Goal: Information Seeking & Learning: Check status

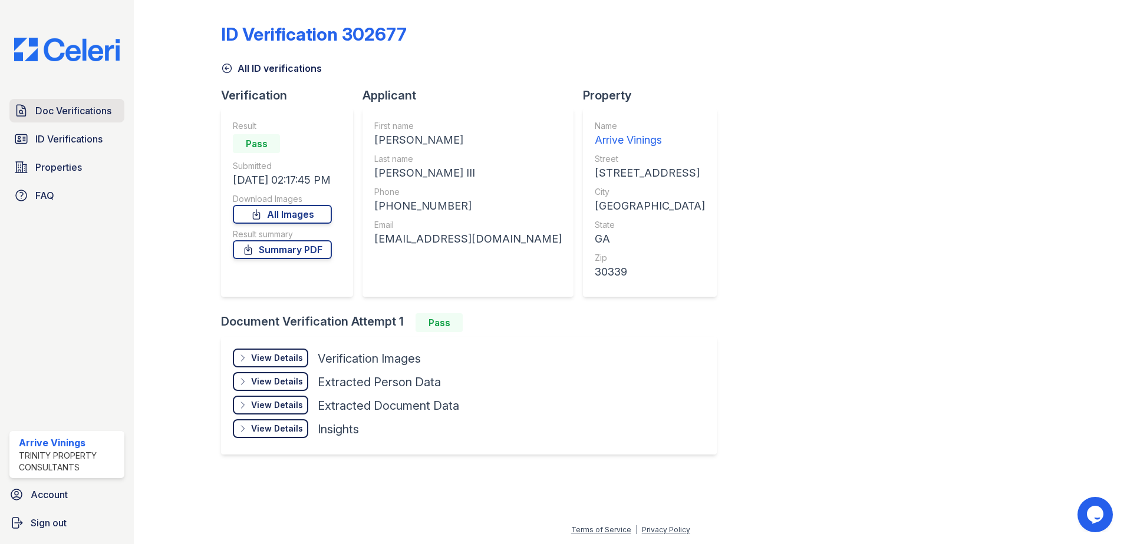
click at [51, 115] on span "Doc Verifications" at bounding box center [73, 111] width 76 height 14
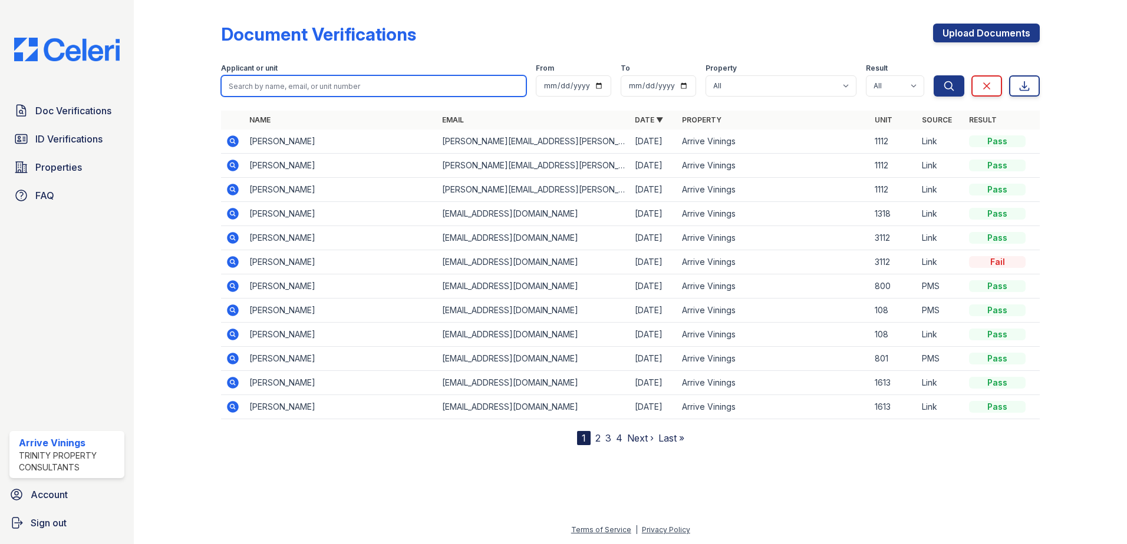
click at [424, 85] on input "search" at bounding box center [373, 85] width 305 height 21
type input "[PERSON_NAME]"
click at [933, 75] on button "Search" at bounding box center [948, 85] width 31 height 21
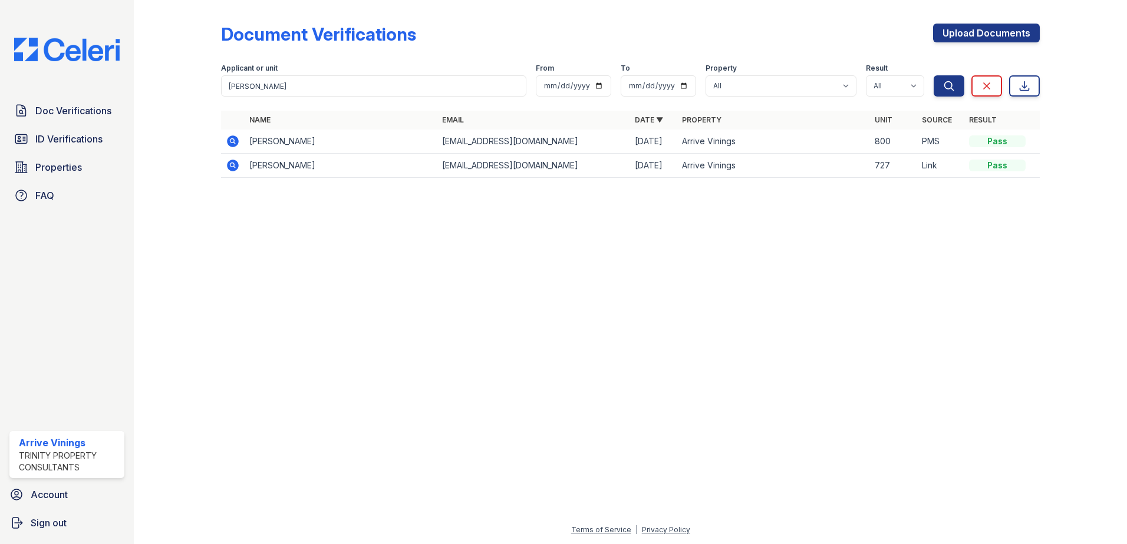
click at [235, 144] on icon at bounding box center [233, 142] width 12 height 12
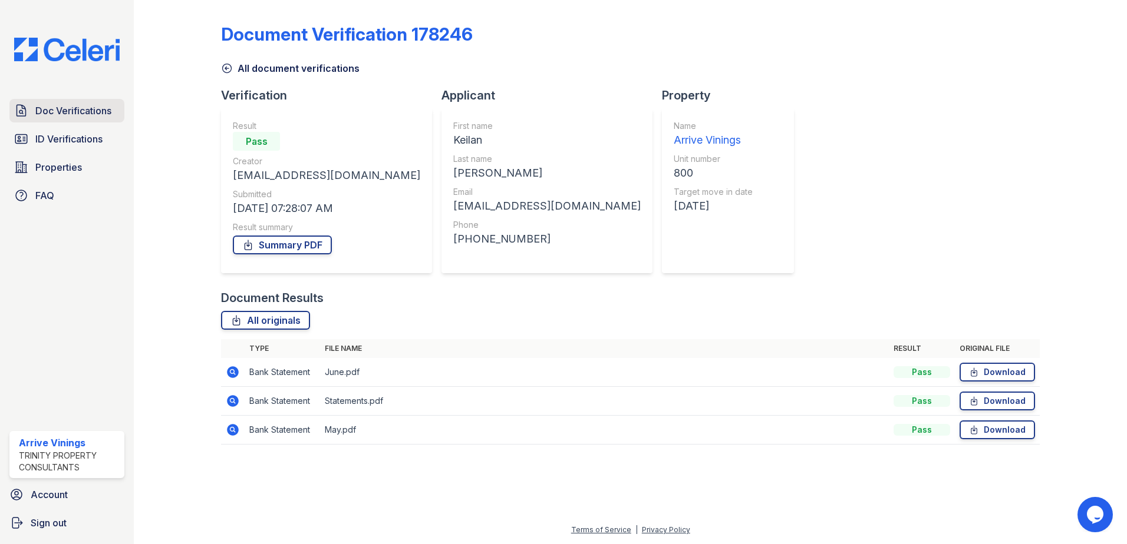
click at [67, 109] on span "Doc Verifications" at bounding box center [73, 111] width 76 height 14
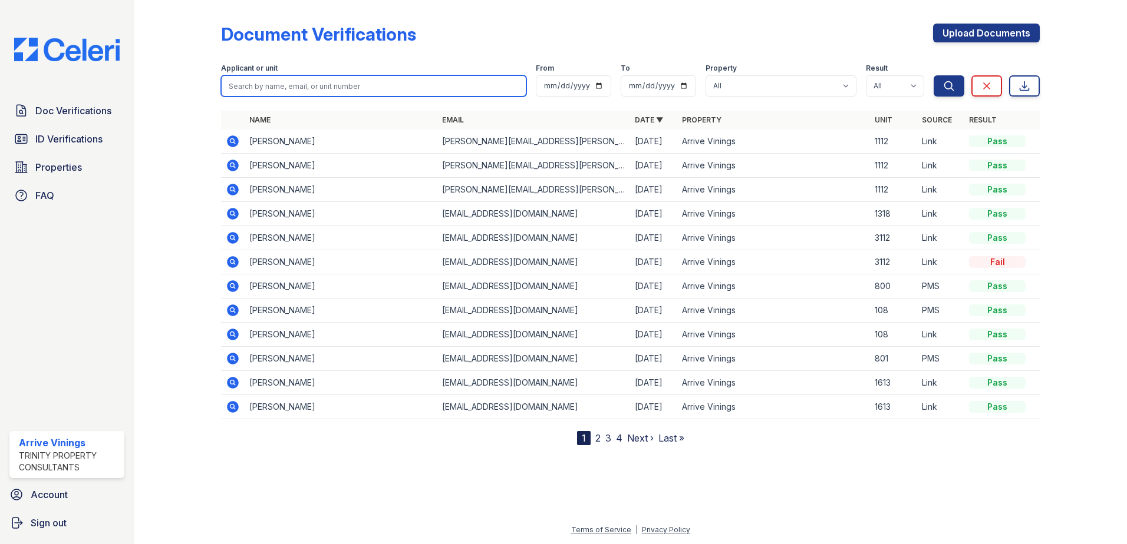
click at [282, 84] on input "search" at bounding box center [373, 85] width 305 height 21
type input "[PERSON_NAME]"
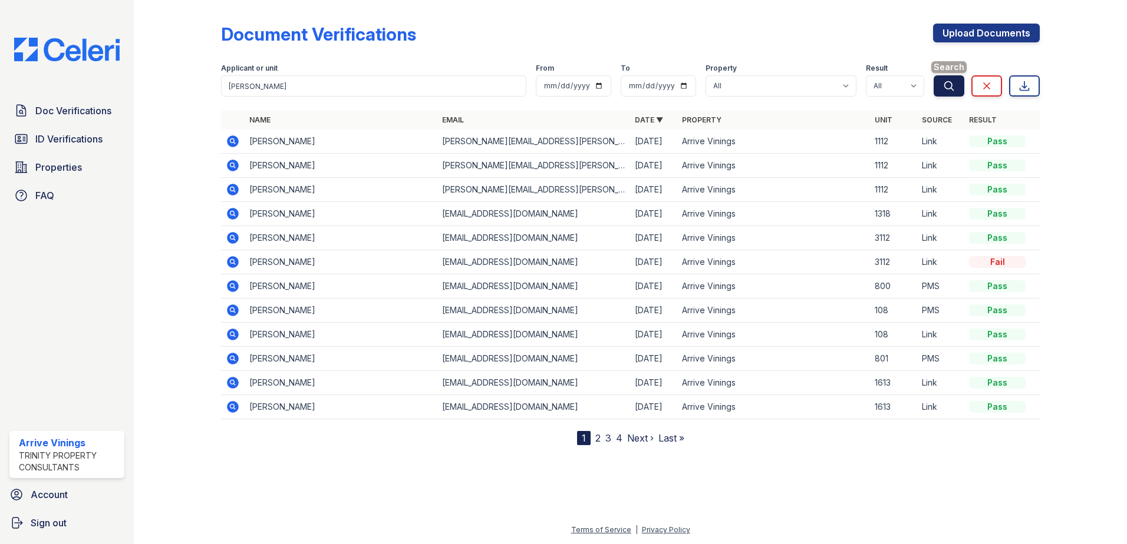
click at [952, 87] on icon "submit" at bounding box center [949, 86] width 12 height 12
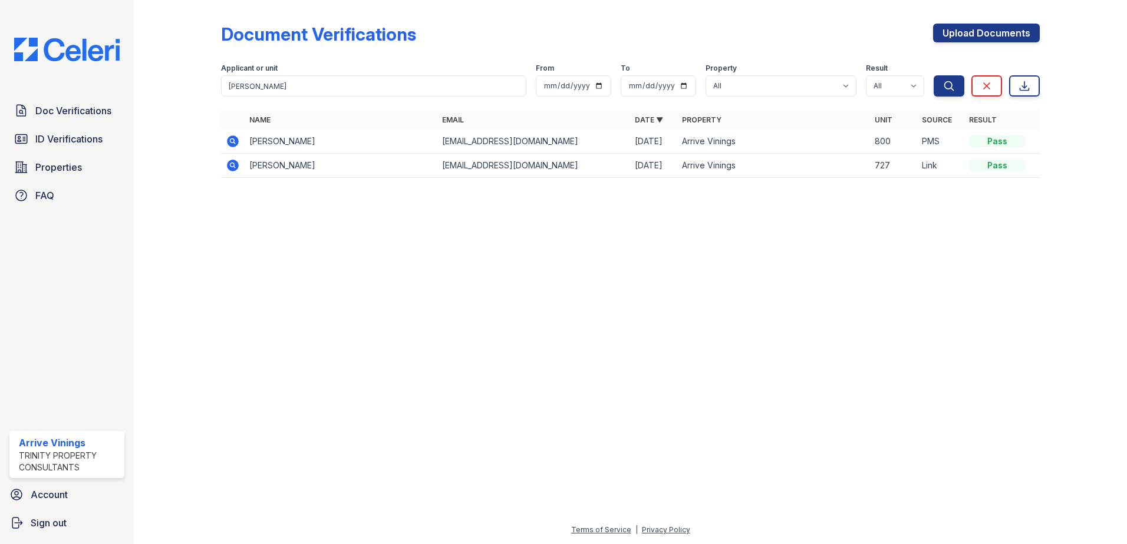
click at [234, 165] on icon at bounding box center [233, 166] width 14 height 14
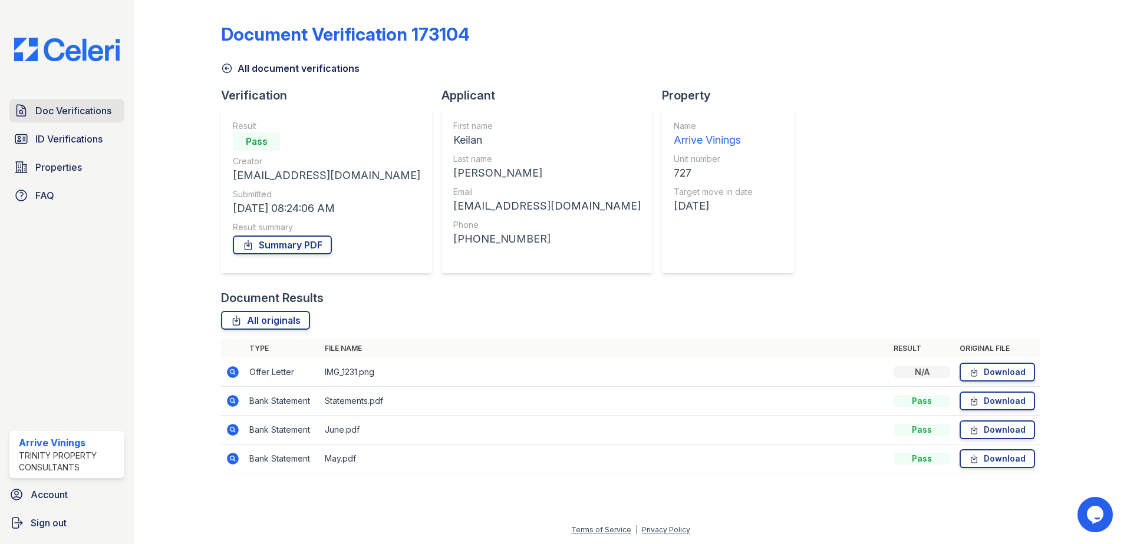
click at [87, 114] on span "Doc Verifications" at bounding box center [73, 111] width 76 height 14
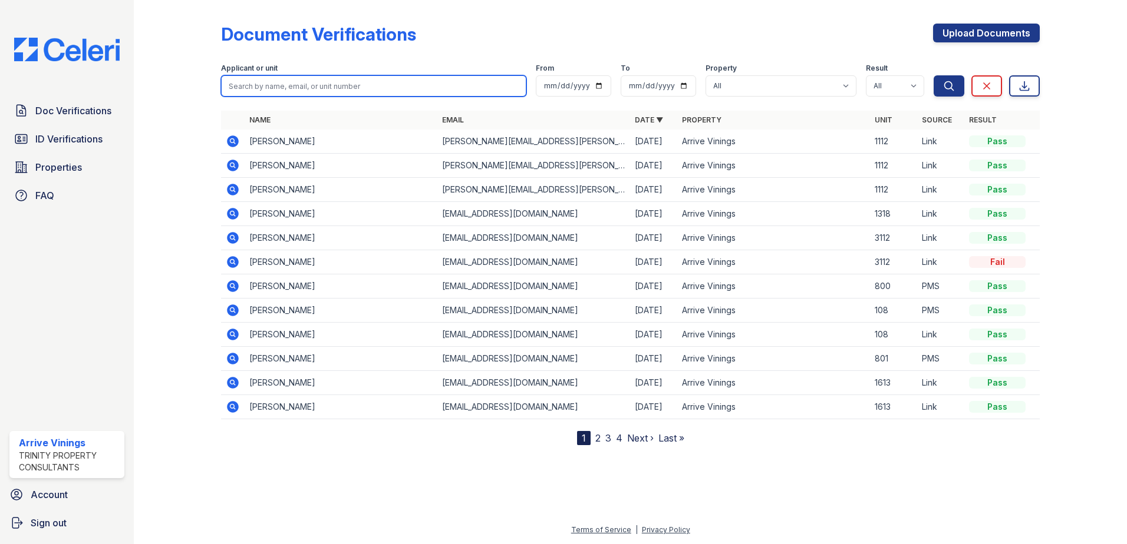
click at [286, 90] on input "search" at bounding box center [373, 85] width 305 height 21
type input "sanders"
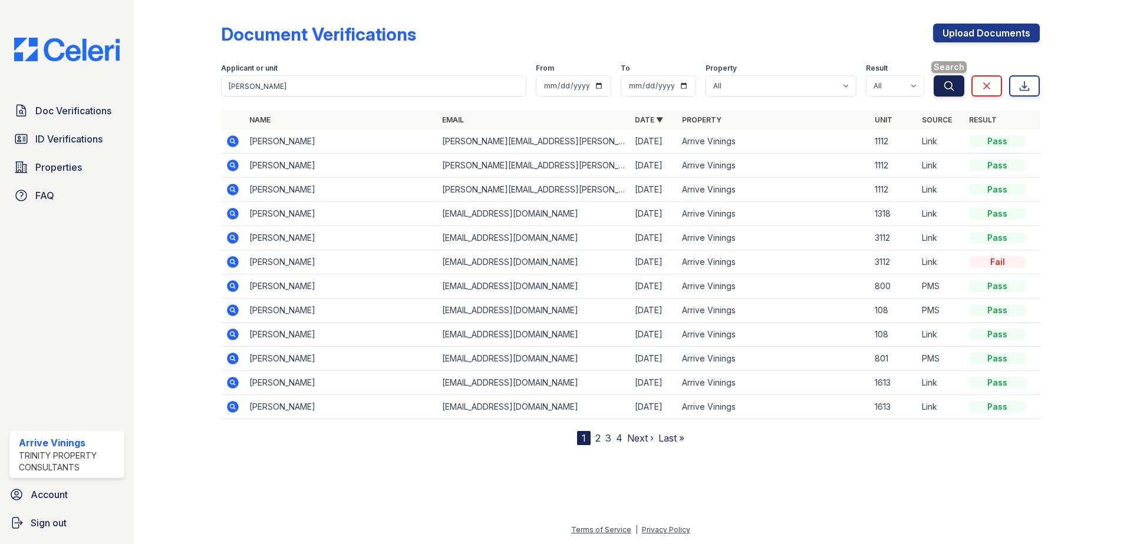
click at [945, 90] on icon "submit" at bounding box center [949, 86] width 12 height 12
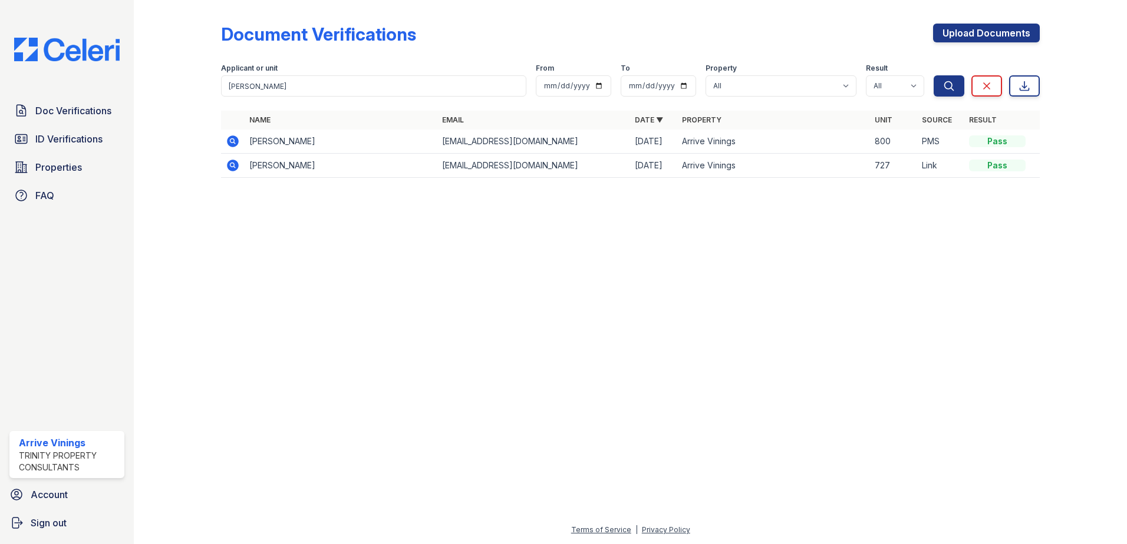
click at [235, 143] on icon at bounding box center [233, 142] width 12 height 12
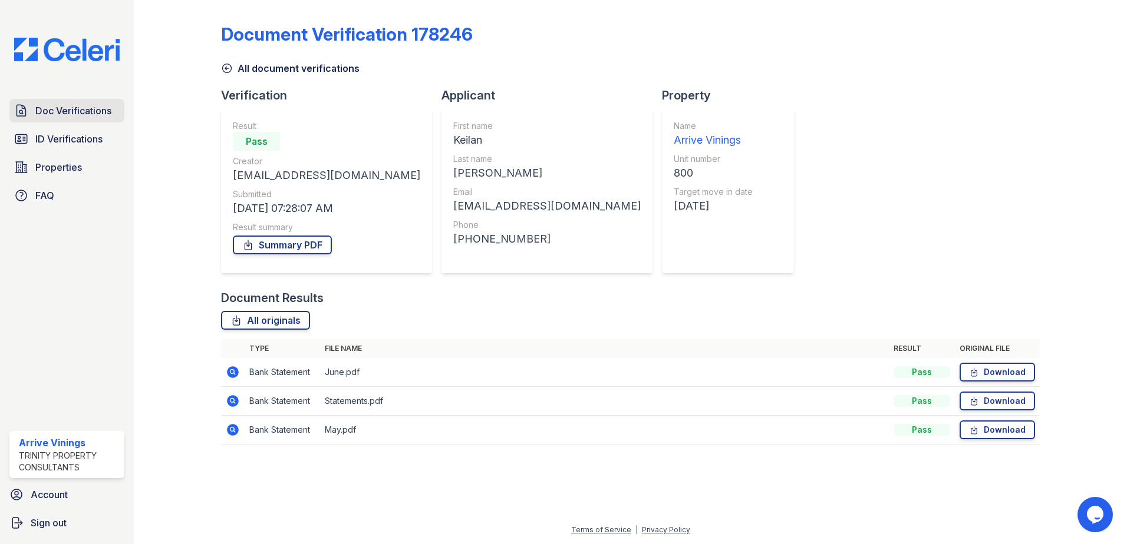
click at [87, 117] on span "Doc Verifications" at bounding box center [73, 111] width 76 height 14
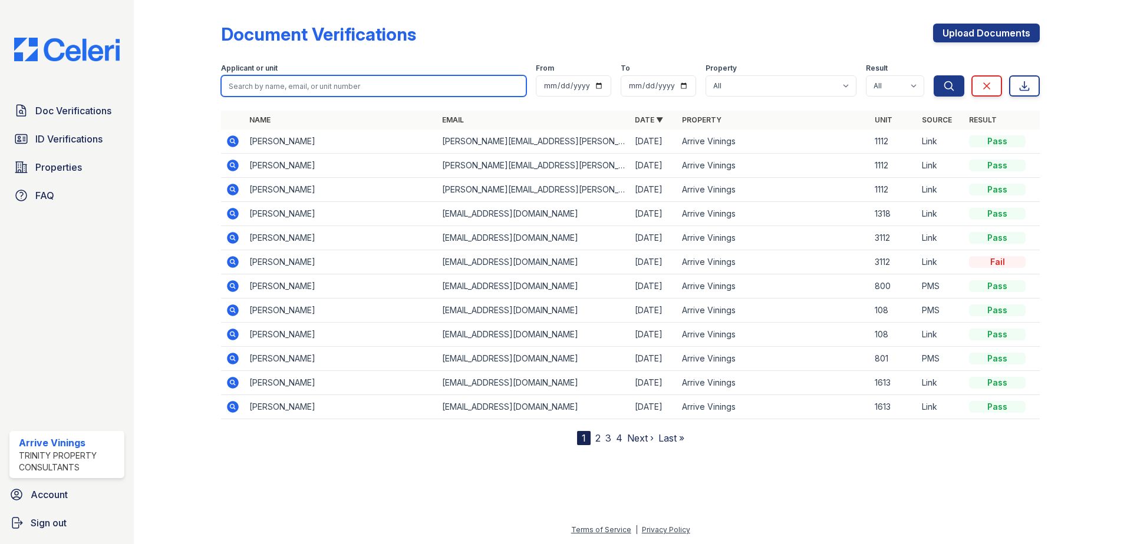
click at [278, 90] on input "search" at bounding box center [373, 85] width 305 height 21
type input "sander"
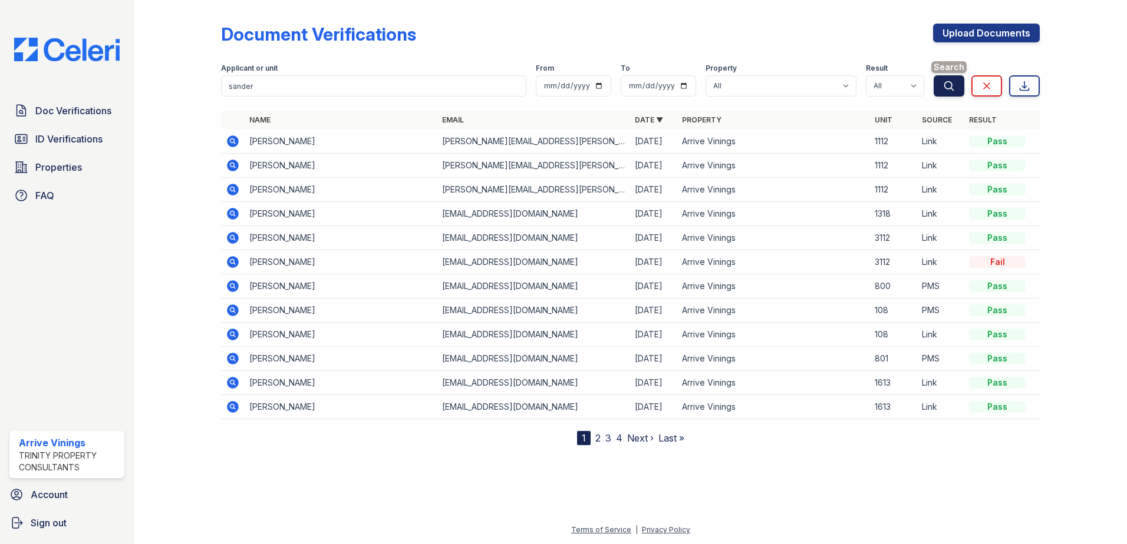
click at [960, 87] on button "Search" at bounding box center [948, 85] width 31 height 21
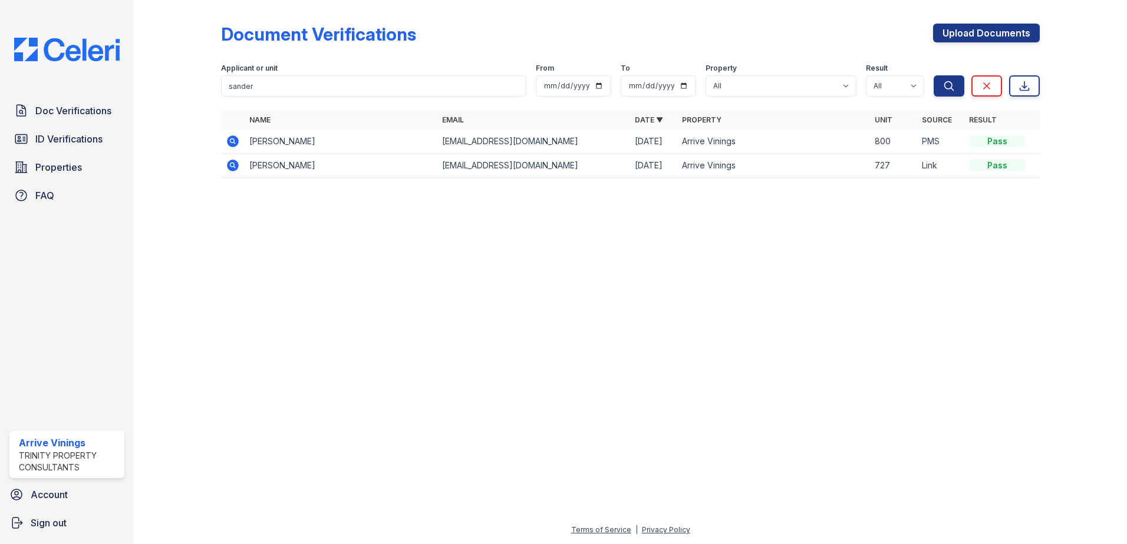
click at [232, 167] on icon at bounding box center [233, 166] width 14 height 14
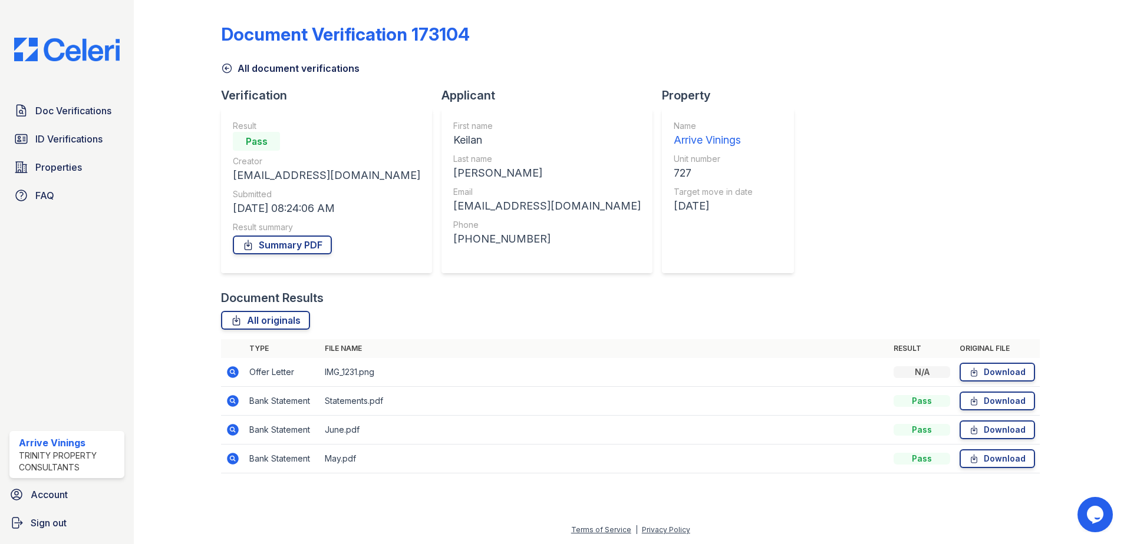
click at [235, 371] on icon at bounding box center [233, 373] width 12 height 12
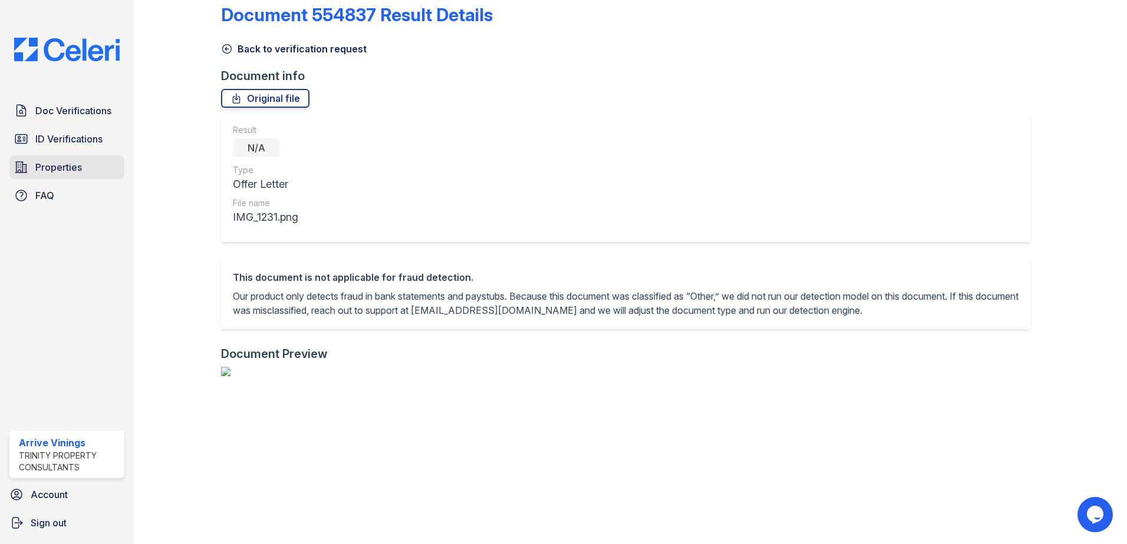
scroll to position [14, 0]
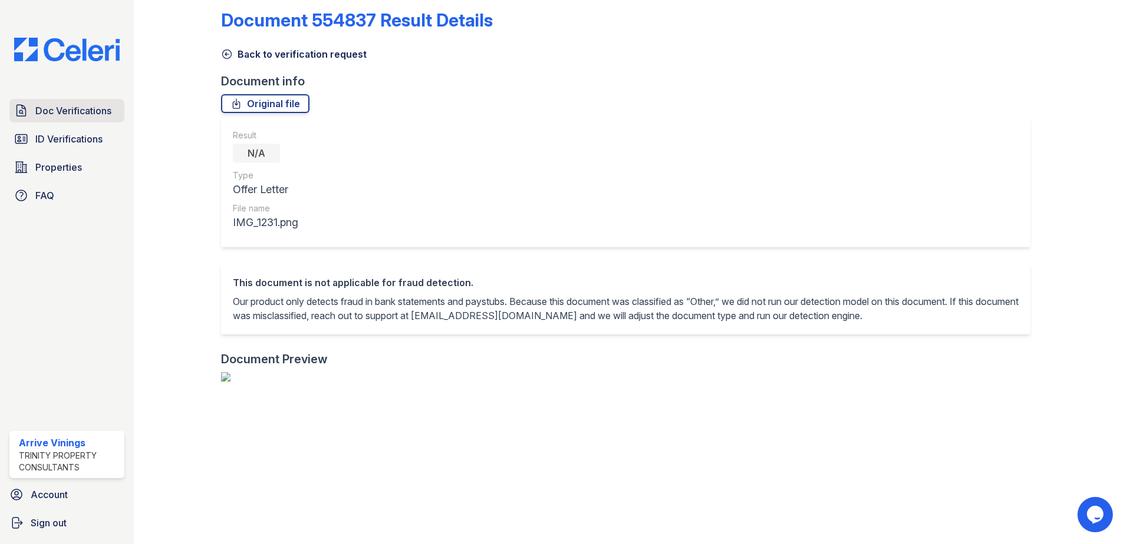
click at [67, 112] on span "Doc Verifications" at bounding box center [73, 111] width 76 height 14
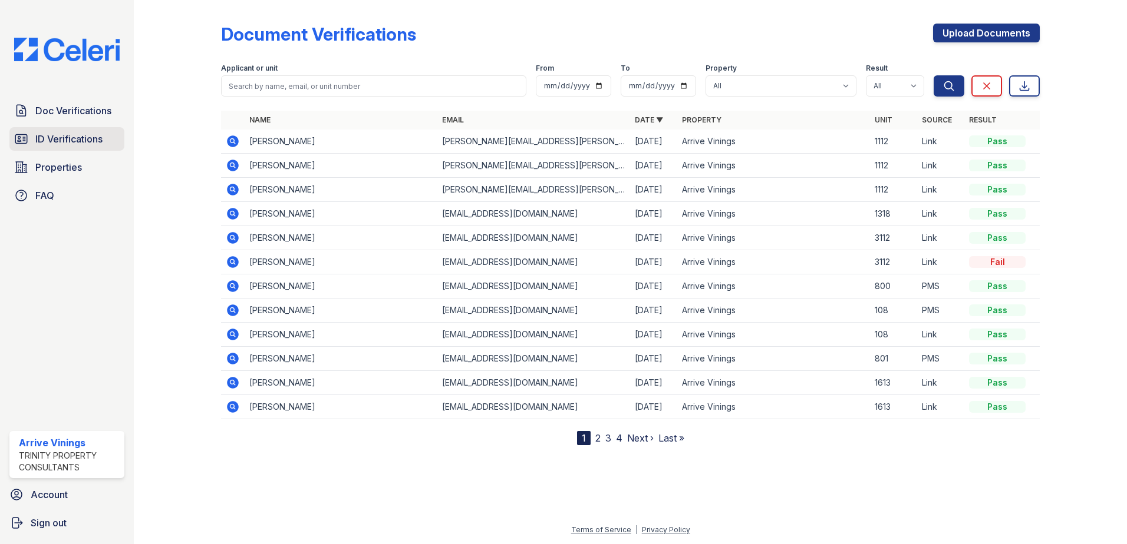
click at [65, 141] on span "ID Verifications" at bounding box center [68, 139] width 67 height 14
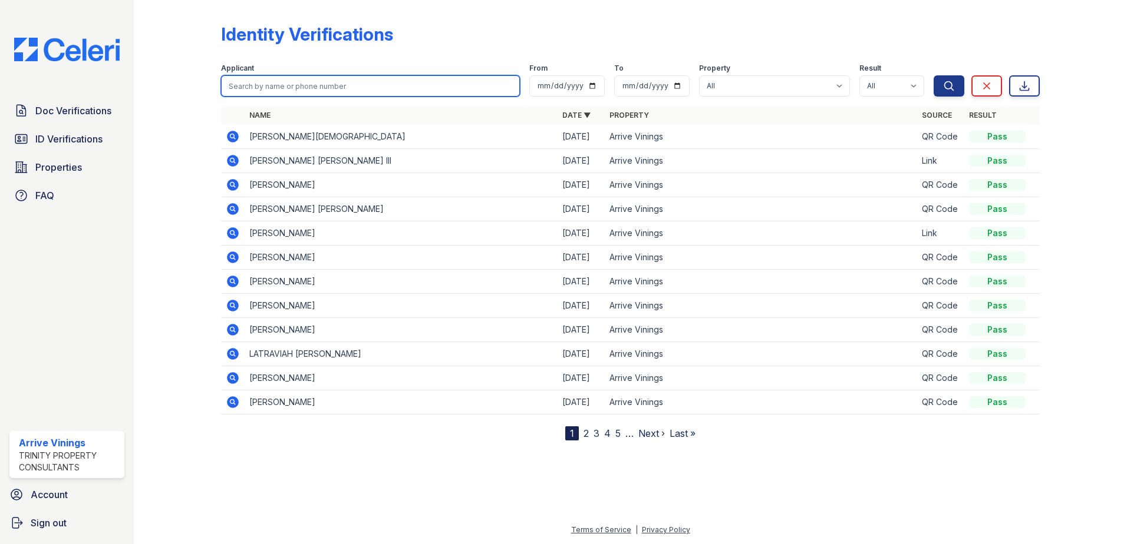
click at [275, 91] on input "search" at bounding box center [370, 85] width 299 height 21
type input "[PERSON_NAME]"
click at [933, 75] on button "Search" at bounding box center [948, 85] width 31 height 21
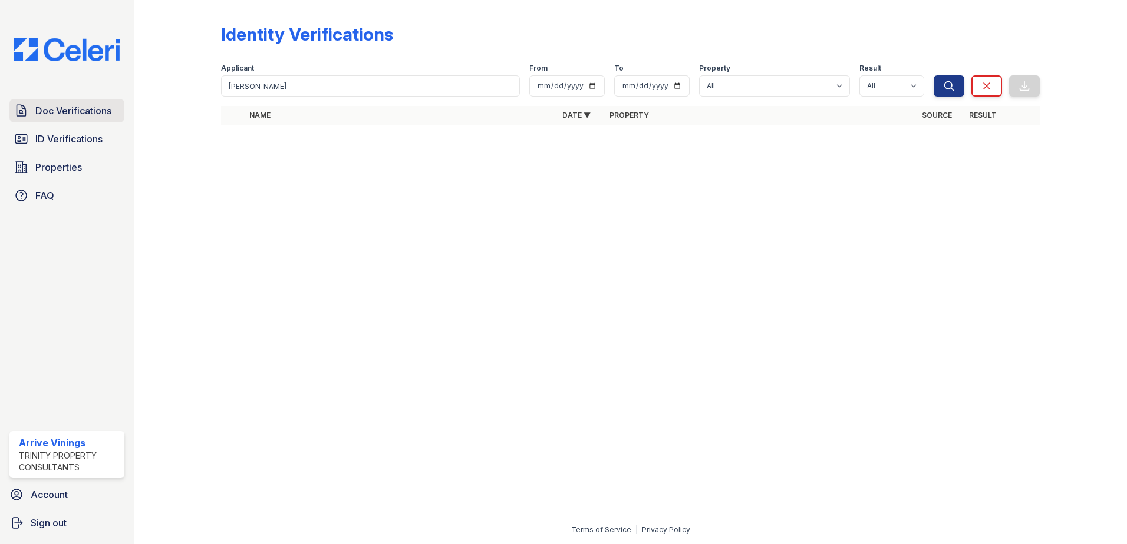
click at [74, 113] on span "Doc Verifications" at bounding box center [73, 111] width 76 height 14
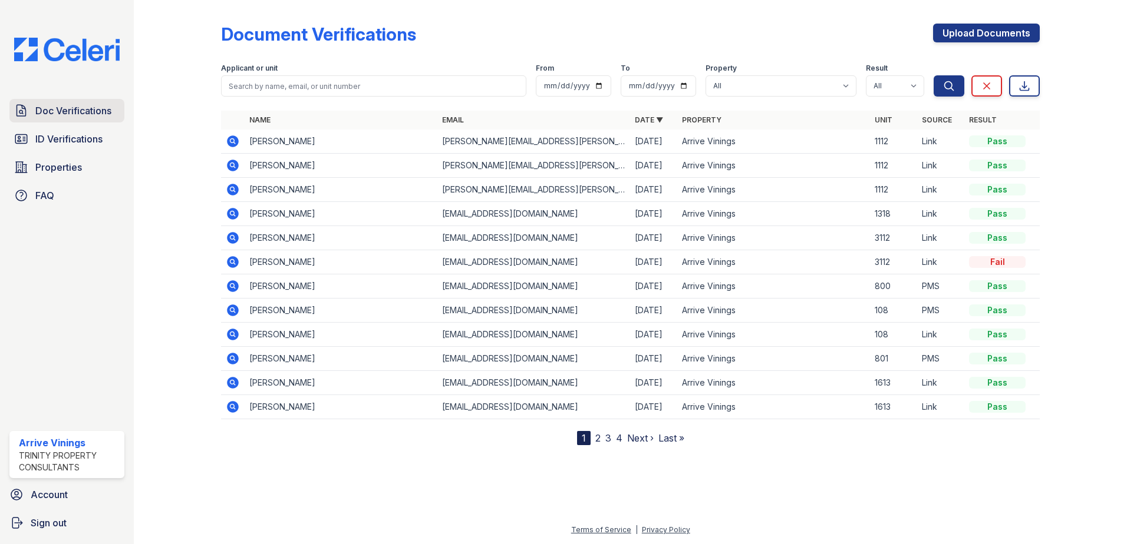
click at [67, 117] on span "Doc Verifications" at bounding box center [73, 111] width 76 height 14
click at [62, 167] on span "Properties" at bounding box center [58, 167] width 47 height 14
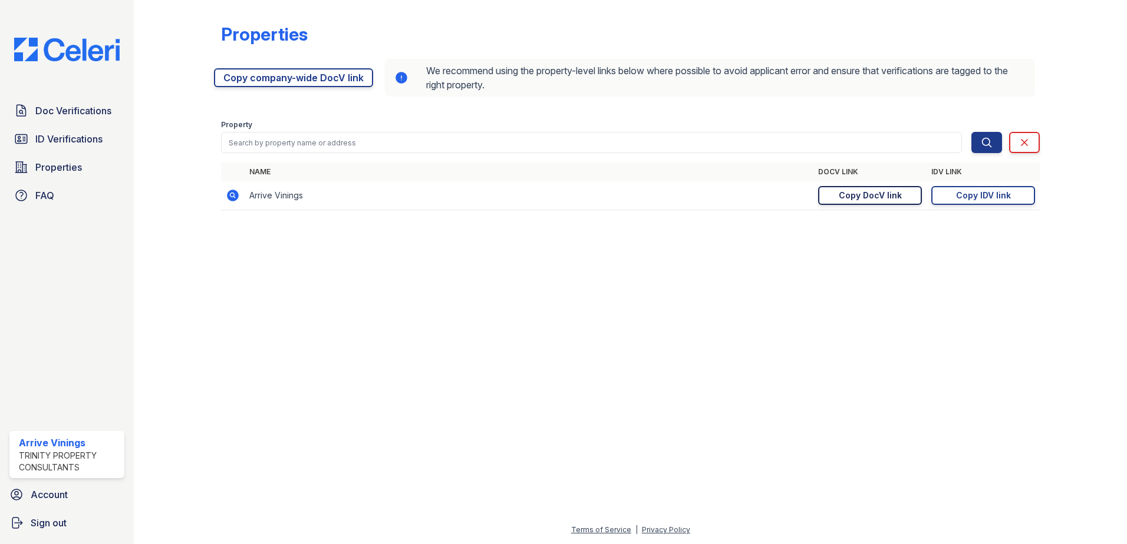
drag, startPoint x: 882, startPoint y: 197, endPoint x: 871, endPoint y: 200, distance: 11.0
click at [882, 198] on div "Copy DocV link" at bounding box center [869, 196] width 63 height 12
click at [966, 195] on div "Copy IDV link" at bounding box center [983, 196] width 55 height 12
